Goal: Use online tool/utility: Utilize a website feature to perform a specific function

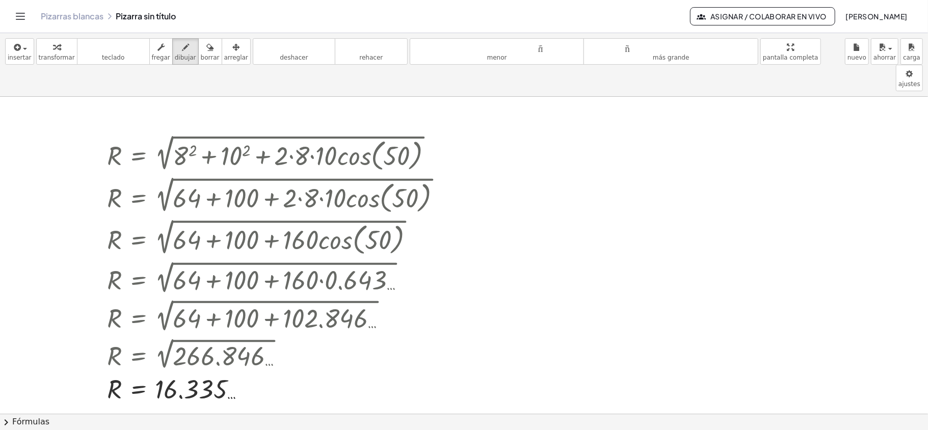
scroll to position [15, 0]
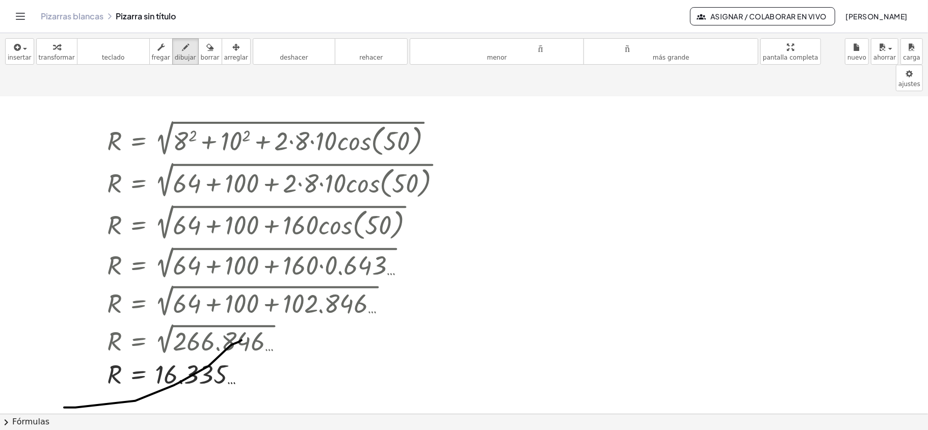
drag, startPoint x: 64, startPoint y: 382, endPoint x: 242, endPoint y: 315, distance: 189.7
click at [242, 315] on div at bounding box center [464, 399] width 928 height 634
click at [389, 325] on div at bounding box center [464, 399] width 928 height 634
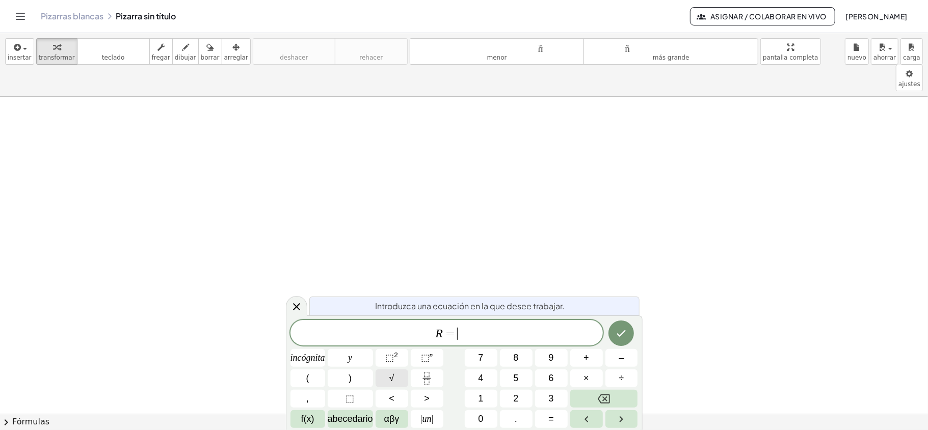
click at [394, 380] on font "√" at bounding box center [391, 378] width 5 height 10
click at [398, 362] on span "⬚ 2" at bounding box center [391, 358] width 13 height 14
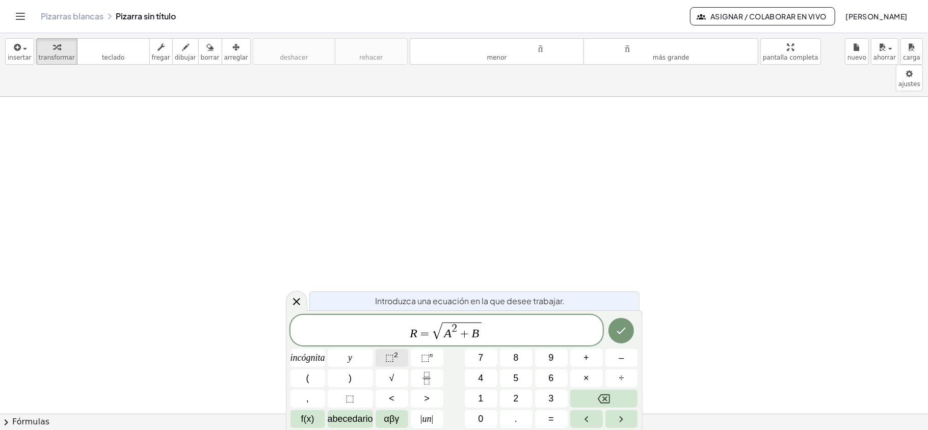
click at [398, 361] on span "⬚ 2" at bounding box center [391, 358] width 13 height 14
click at [312, 416] on font "f(x)" at bounding box center [307, 419] width 13 height 10
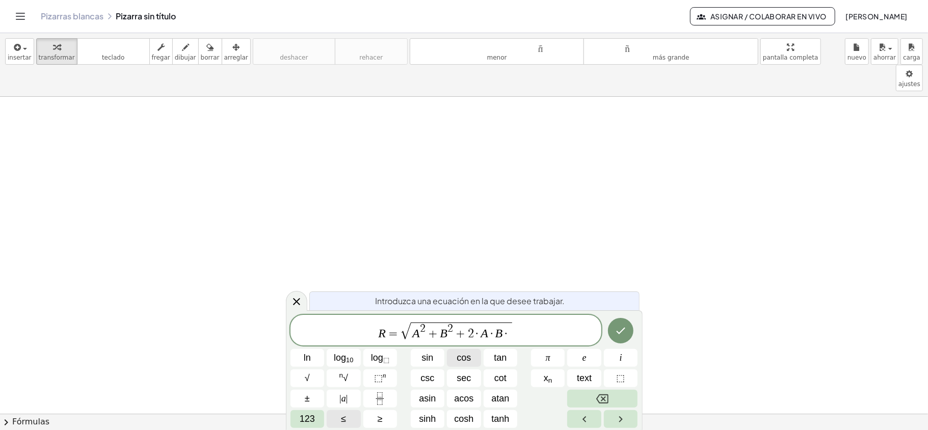
click at [473, 355] on button "cos" at bounding box center [464, 358] width 34 height 18
click at [618, 332] on icon "Done" at bounding box center [621, 331] width 12 height 12
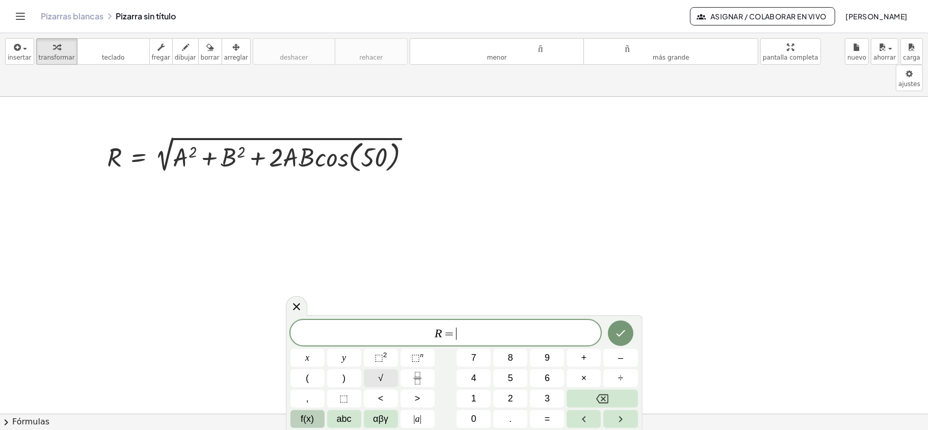
click at [388, 382] on button "√" at bounding box center [381, 379] width 34 height 18
click at [504, 359] on button "8" at bounding box center [510, 358] width 34 height 18
click at [377, 354] on span "⬚" at bounding box center [379, 358] width 9 height 10
click at [374, 360] on button "⬚ 2" at bounding box center [381, 358] width 34 height 18
click at [313, 421] on span "f(x)" at bounding box center [307, 419] width 13 height 14
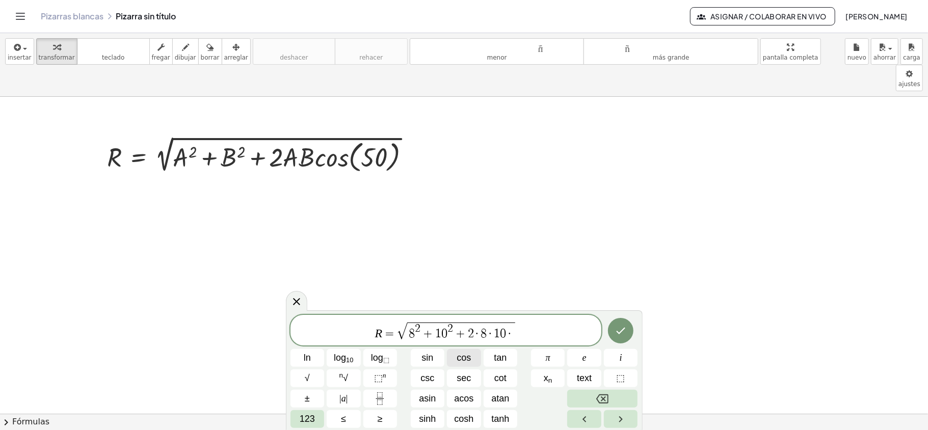
click at [462, 361] on span "cos" at bounding box center [464, 358] width 14 height 14
click at [622, 333] on icon "Done" at bounding box center [621, 331] width 12 height 12
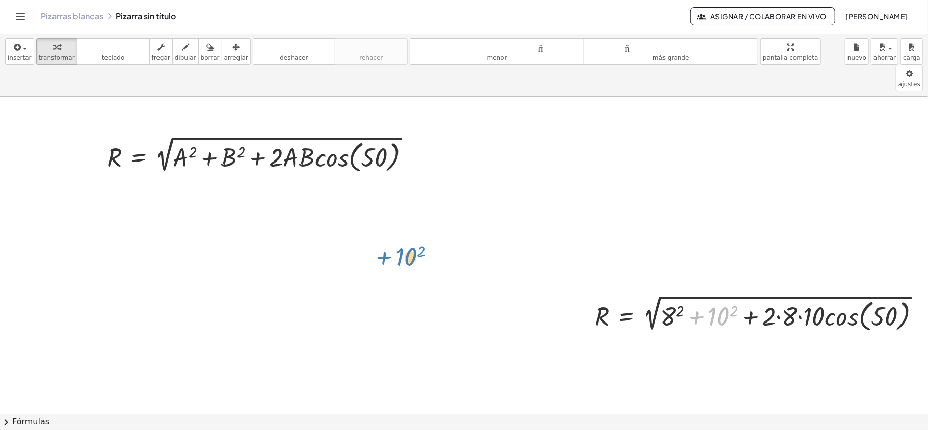
drag, startPoint x: 716, startPoint y: 292, endPoint x: 403, endPoint y: 232, distance: 318.6
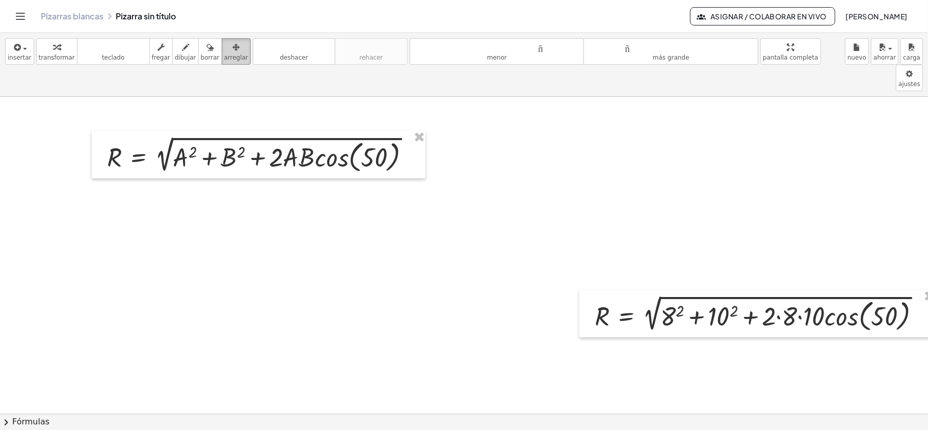
click at [232, 54] on icon "button" at bounding box center [235, 47] width 7 height 12
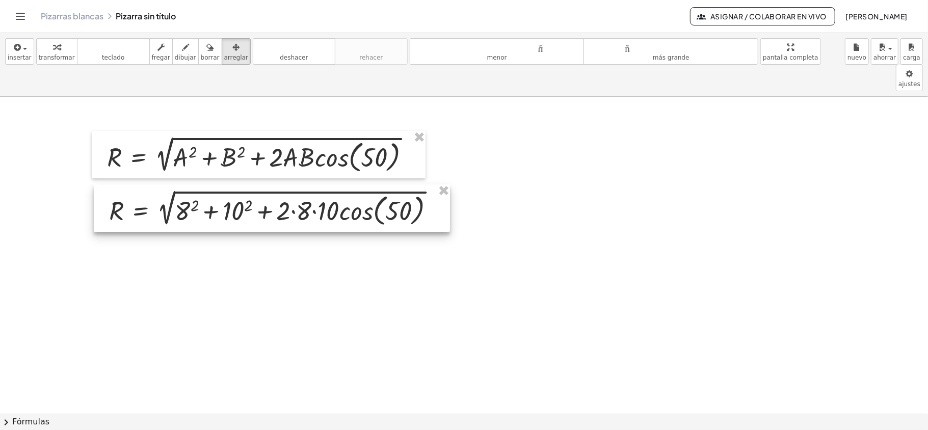
drag, startPoint x: 705, startPoint y: 290, endPoint x: 207, endPoint y: 184, distance: 508.6
click at [218, 185] on div at bounding box center [272, 208] width 356 height 47
click at [184, 189] on div at bounding box center [271, 208] width 356 height 47
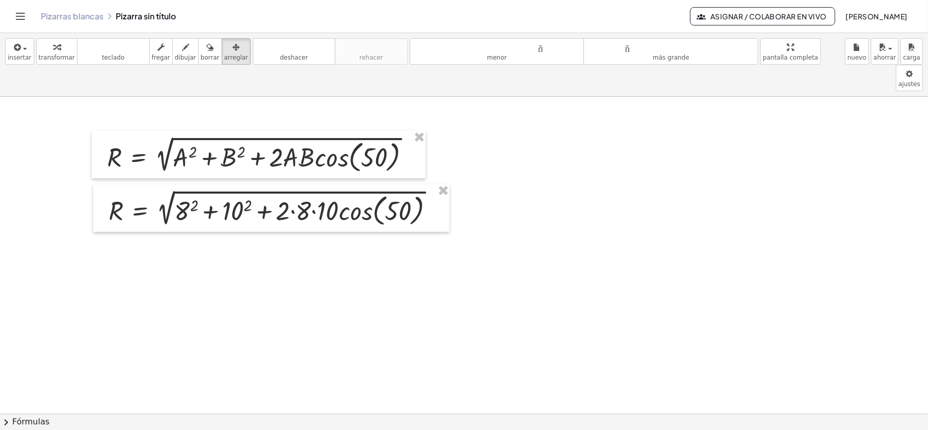
click at [232, 48] on icon "button" at bounding box center [235, 47] width 7 height 12
click at [175, 55] on font "dibujar" at bounding box center [185, 57] width 21 height 7
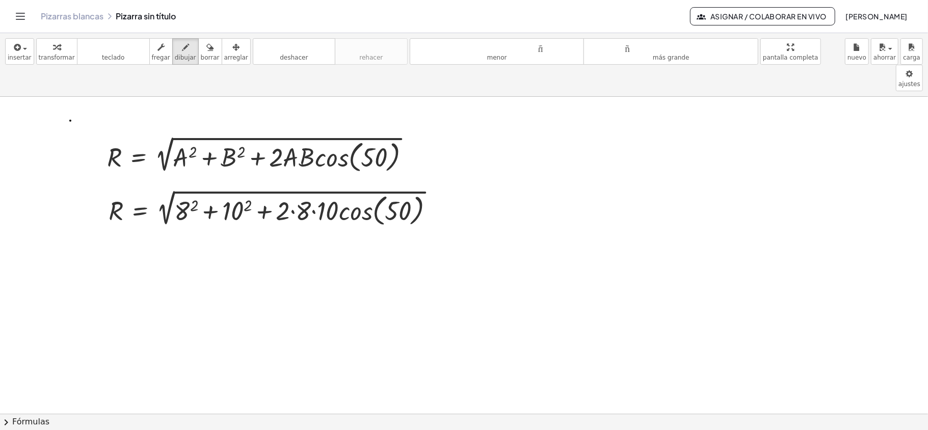
click at [23, 49] on span "button" at bounding box center [25, 49] width 4 height 2
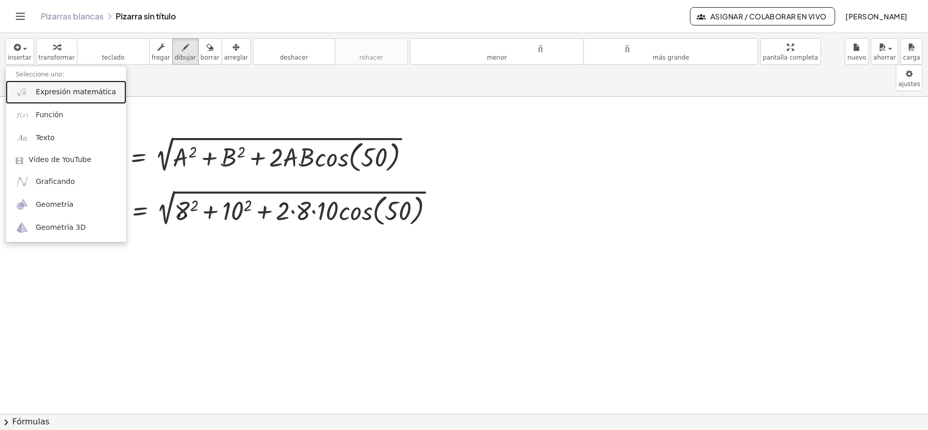
click at [39, 92] on font "Expresión matemática" at bounding box center [76, 92] width 80 height 8
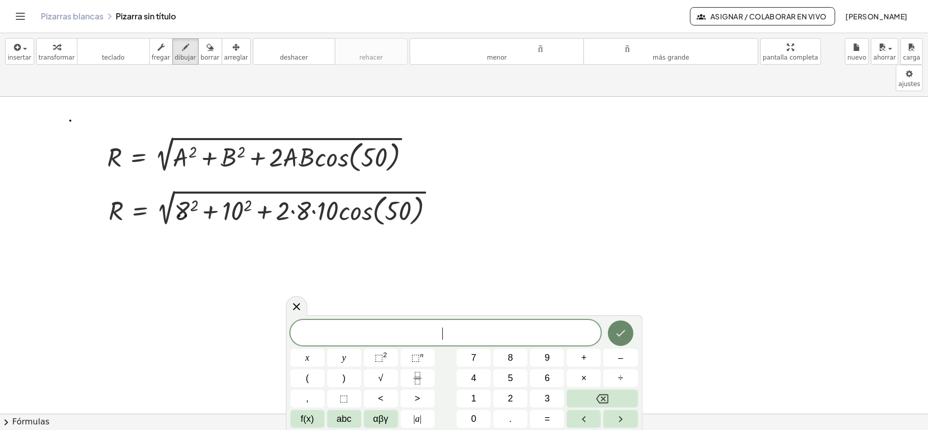
click at [622, 339] on button "Hecho" at bounding box center [620, 333] width 25 height 25
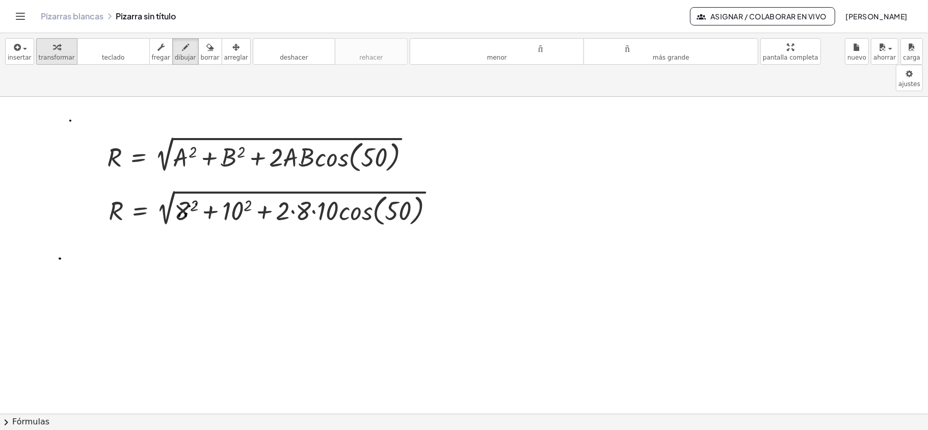
click at [43, 54] on font "transformar" at bounding box center [57, 57] width 36 height 7
click at [181, 190] on div at bounding box center [275, 208] width 344 height 42
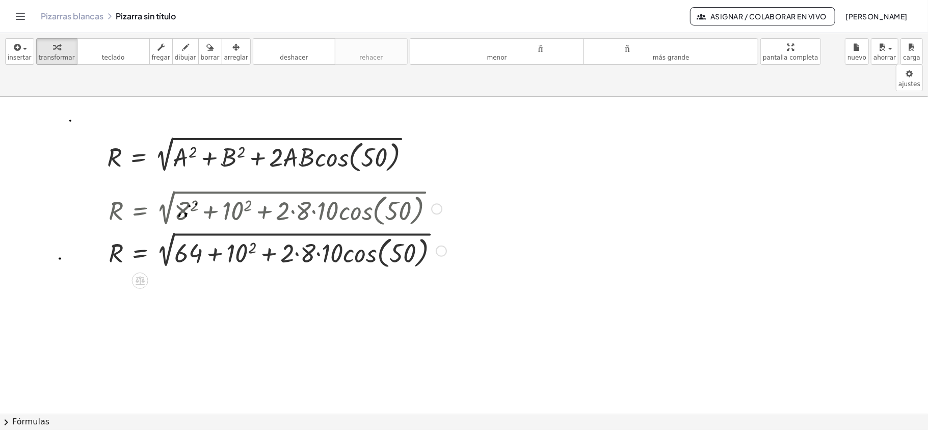
click at [241, 230] on div at bounding box center [277, 250] width 348 height 42
click at [309, 232] on div at bounding box center [279, 250] width 353 height 42
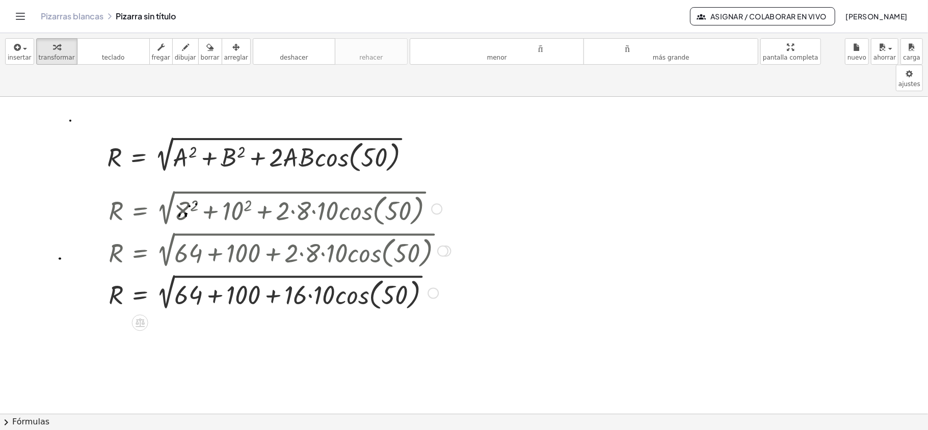
click at [314, 272] on div at bounding box center [279, 293] width 353 height 42
click at [360, 279] on div at bounding box center [279, 293] width 353 height 42
click at [351, 273] on div at bounding box center [279, 293] width 353 height 42
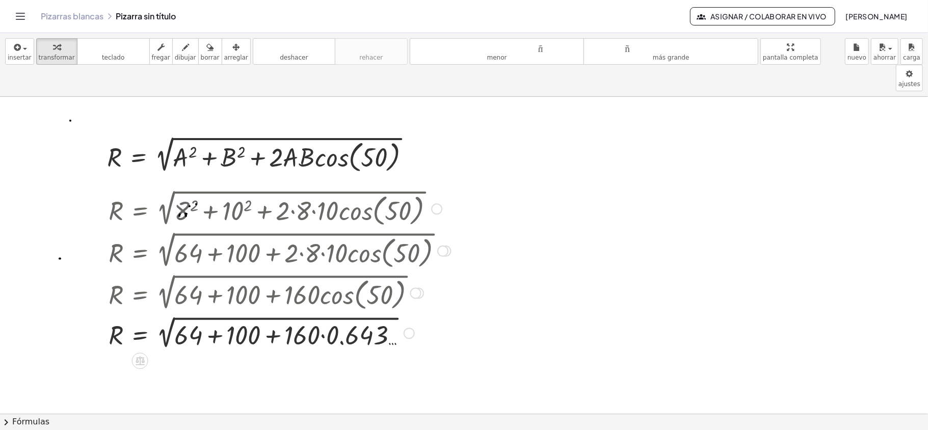
click at [324, 314] on div at bounding box center [279, 333] width 353 height 38
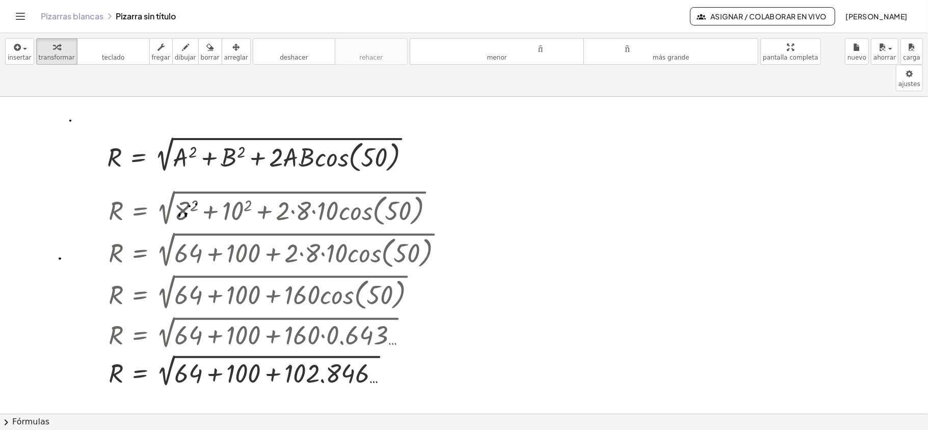
scroll to position [68, 0]
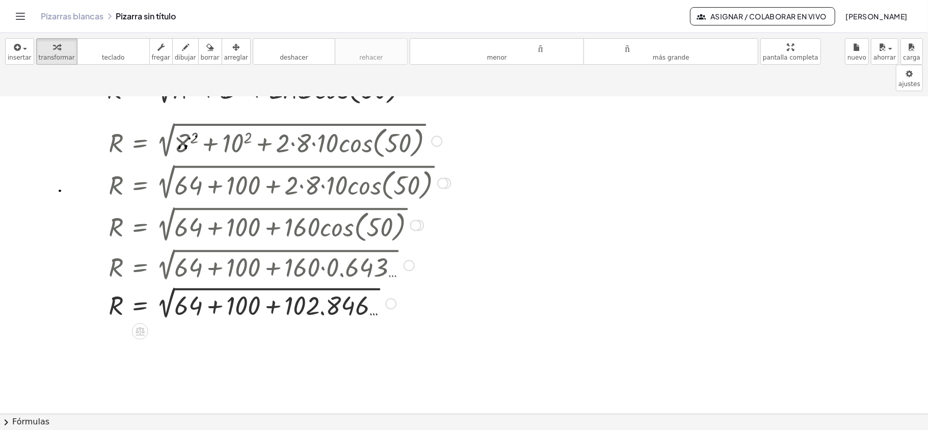
click at [212, 284] on div at bounding box center [279, 303] width 353 height 38
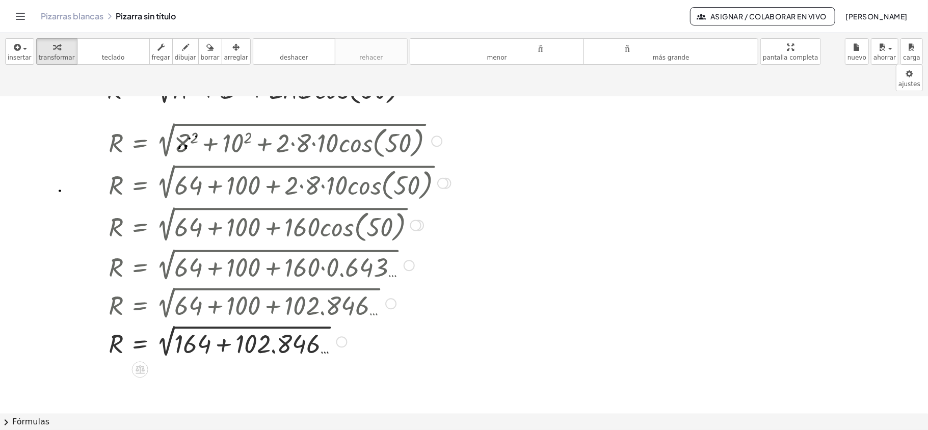
click at [221, 322] on div at bounding box center [279, 341] width 353 height 38
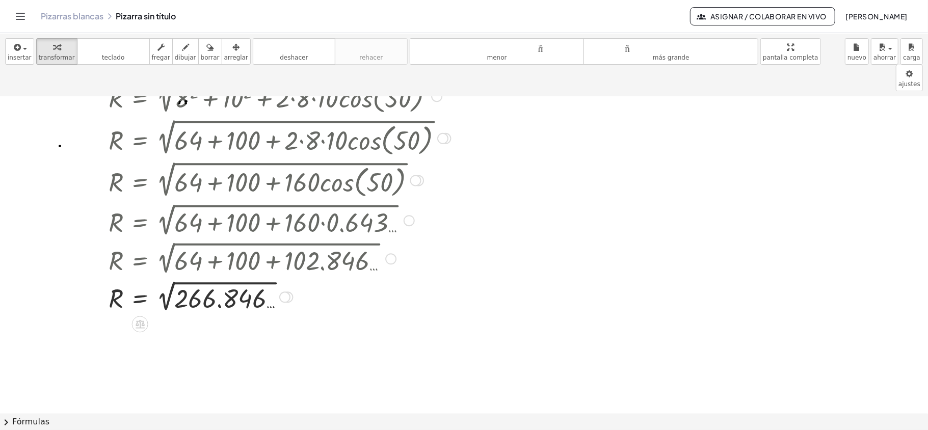
scroll to position [136, 0]
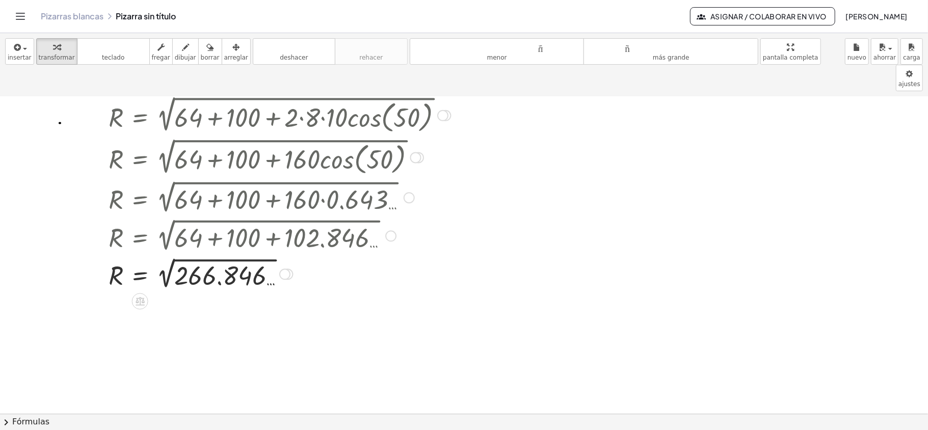
click at [166, 255] on div at bounding box center [279, 273] width 353 height 37
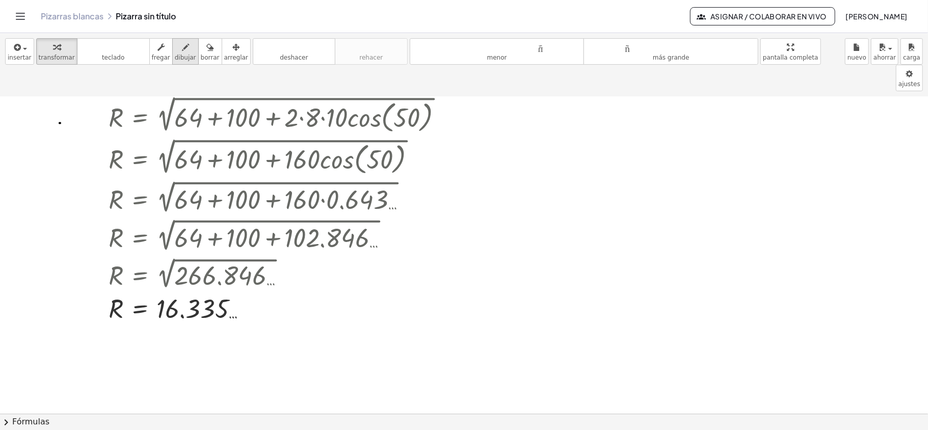
click at [182, 47] on icon "button" at bounding box center [185, 47] width 7 height 12
drag, startPoint x: 543, startPoint y: 122, endPoint x: 544, endPoint y: 140, distance: 17.4
click at [544, 140] on div at bounding box center [469, 336] width 939 height 750
drag, startPoint x: 538, startPoint y: 119, endPoint x: 554, endPoint y: 137, distance: 23.1
click at [554, 137] on div at bounding box center [469, 336] width 939 height 750
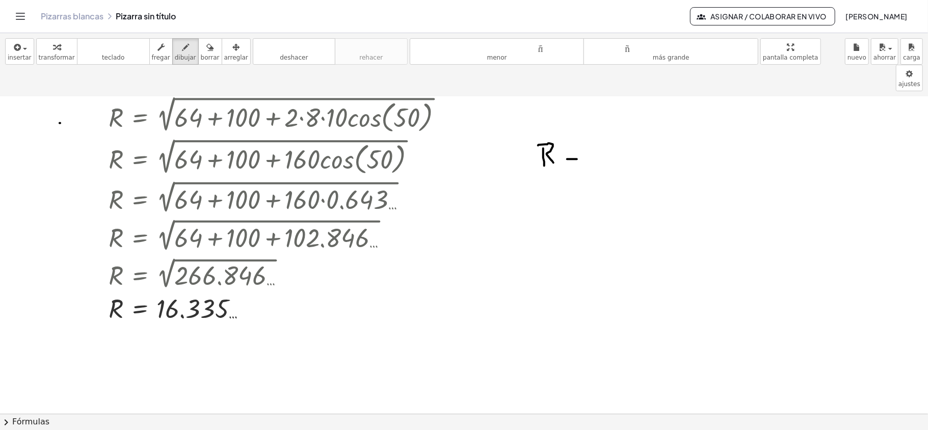
drag, startPoint x: 567, startPoint y: 133, endPoint x: 577, endPoint y: 133, distance: 9.7
click at [577, 133] on div at bounding box center [469, 336] width 939 height 750
drag, startPoint x: 570, startPoint y: 137, endPoint x: 580, endPoint y: 137, distance: 9.7
click at [580, 137] on div at bounding box center [469, 336] width 939 height 750
drag, startPoint x: 592, startPoint y: 119, endPoint x: 631, endPoint y: 131, distance: 41.0
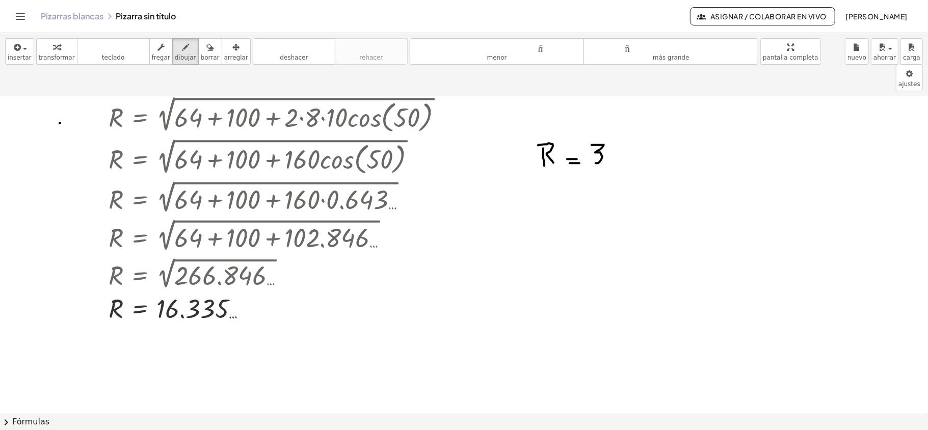
click at [595, 137] on div at bounding box center [469, 336] width 939 height 750
drag, startPoint x: 613, startPoint y: 115, endPoint x: 669, endPoint y: 121, distance: 57.0
click at [669, 121] on div at bounding box center [469, 336] width 939 height 750
drag, startPoint x: 644, startPoint y: 123, endPoint x: 651, endPoint y: 122, distance: 6.2
click at [651, 122] on div at bounding box center [469, 336] width 939 height 750
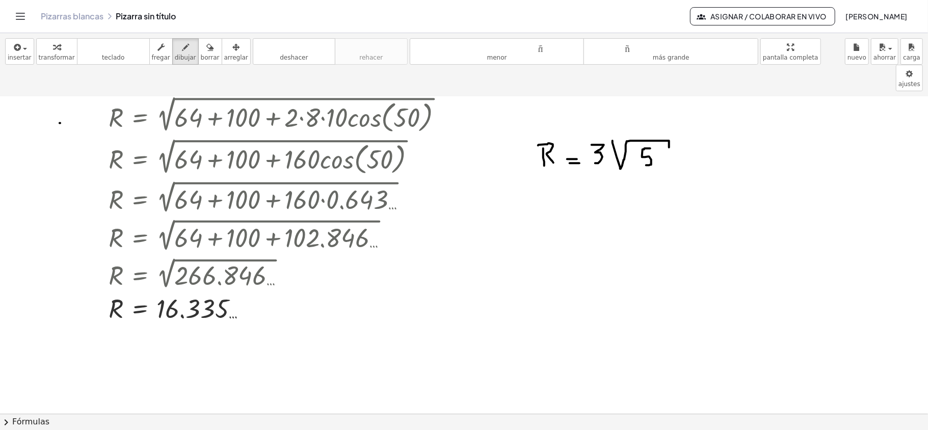
drag, startPoint x: 642, startPoint y: 131, endPoint x: 646, endPoint y: 139, distance: 9.6
click at [646, 139] on div at bounding box center [469, 336] width 939 height 750
drag, startPoint x: 617, startPoint y: 146, endPoint x: 646, endPoint y: 155, distance: 31.0
click at [677, 146] on div at bounding box center [469, 336] width 939 height 750
drag, startPoint x: 641, startPoint y: 155, endPoint x: 652, endPoint y: 166, distance: 14.8
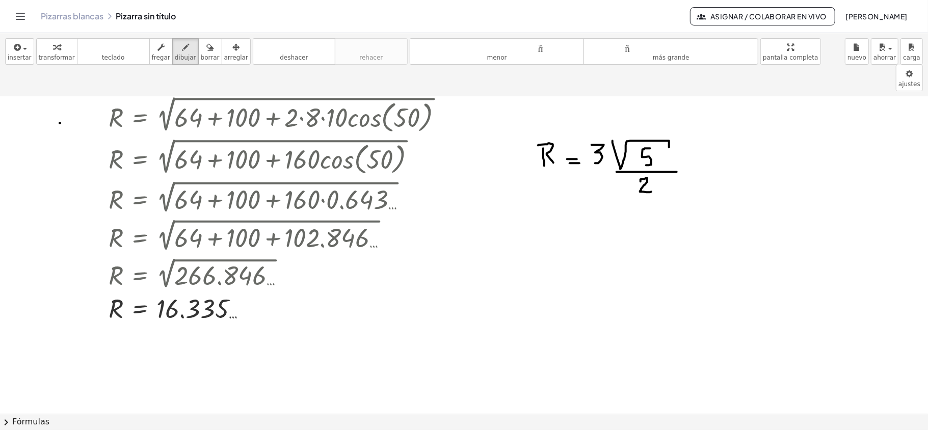
click at [652, 166] on div at bounding box center [469, 336] width 939 height 750
drag, startPoint x: 686, startPoint y: 126, endPoint x: 696, endPoint y: 124, distance: 9.9
click at [696, 124] on div at bounding box center [469, 336] width 939 height 750
click at [201, 46] on div "button" at bounding box center [210, 47] width 19 height 12
click at [688, 129] on div at bounding box center [469, 336] width 939 height 750
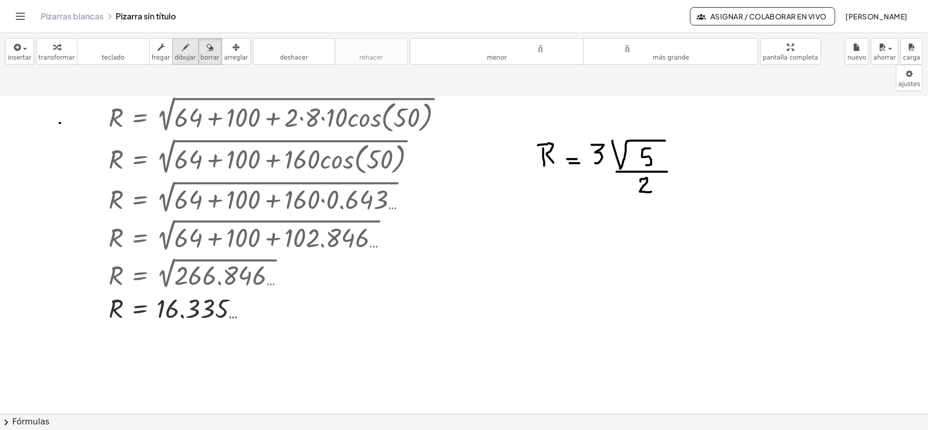
click at [182, 52] on icon "button" at bounding box center [185, 47] width 7 height 12
drag, startPoint x: 685, startPoint y: 121, endPoint x: 684, endPoint y: 139, distance: 17.9
click at [684, 139] on div at bounding box center [469, 336] width 939 height 750
drag, startPoint x: 686, startPoint y: 121, endPoint x: 705, endPoint y: 121, distance: 18.4
click at [705, 121] on div at bounding box center [469, 336] width 939 height 750
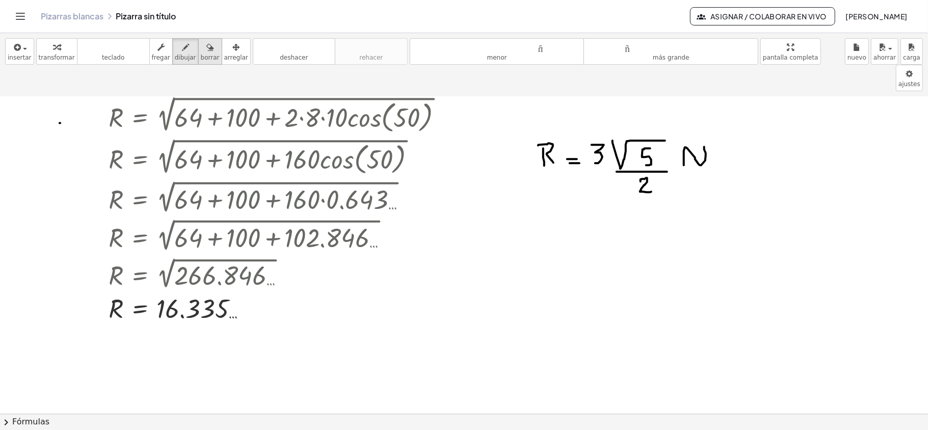
click at [206, 53] on icon "button" at bounding box center [209, 47] width 7 height 12
click at [706, 125] on div at bounding box center [469, 336] width 939 height 750
click at [182, 52] on icon "button" at bounding box center [185, 47] width 7 height 12
drag, startPoint x: 689, startPoint y: 128, endPoint x: 699, endPoint y: 136, distance: 12.4
click at [699, 136] on div at bounding box center [469, 336] width 939 height 750
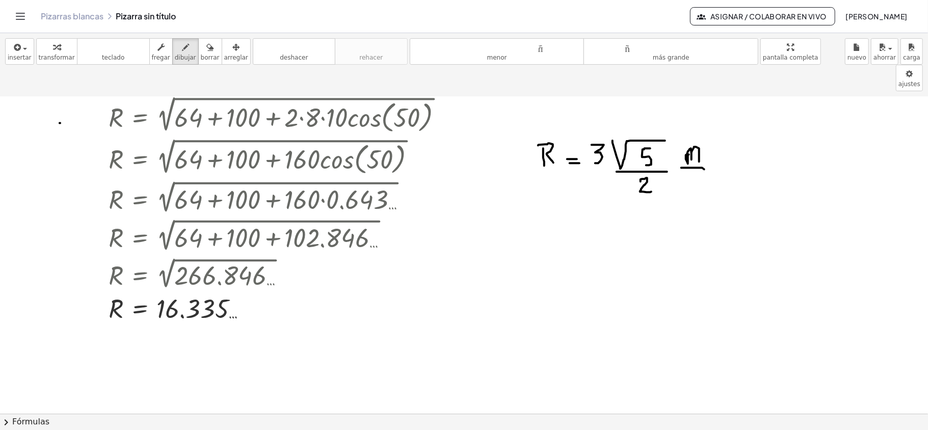
drag, startPoint x: 682, startPoint y: 142, endPoint x: 705, endPoint y: 143, distance: 23.0
click at [705, 143] on div at bounding box center [469, 336] width 939 height 750
drag, startPoint x: 698, startPoint y: 148, endPoint x: 687, endPoint y: 162, distance: 18.2
click at [687, 162] on div at bounding box center [469, 336] width 939 height 750
drag, startPoint x: 699, startPoint y: 91, endPoint x: 608, endPoint y: 136, distance: 102.1
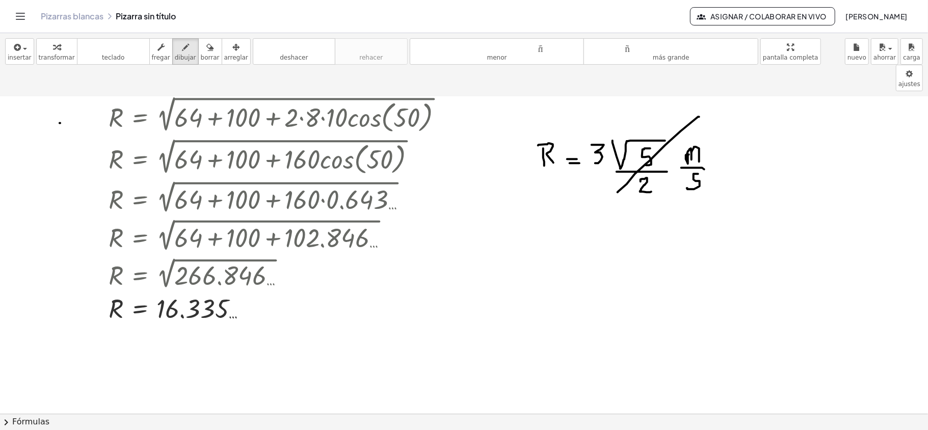
click at [615, 168] on div at bounding box center [469, 336] width 939 height 750
drag, startPoint x: 616, startPoint y: 131, endPoint x: 697, endPoint y: 192, distance: 102.0
click at [697, 192] on div at bounding box center [469, 336] width 939 height 750
